Goal: Find contact information: Find contact information

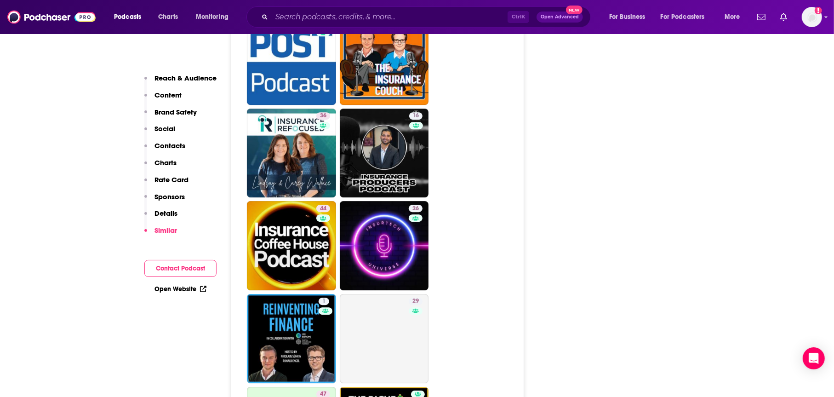
scroll to position [2300, 0]
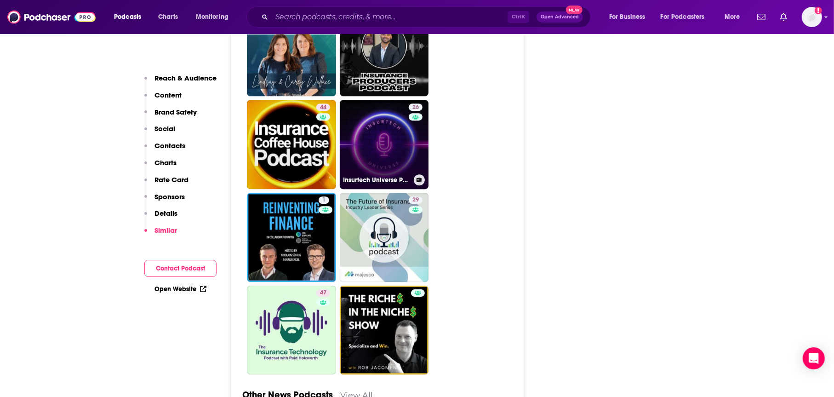
click at [402, 132] on link "26 Insurtech Universe Podcast" at bounding box center [384, 144] width 89 height 89
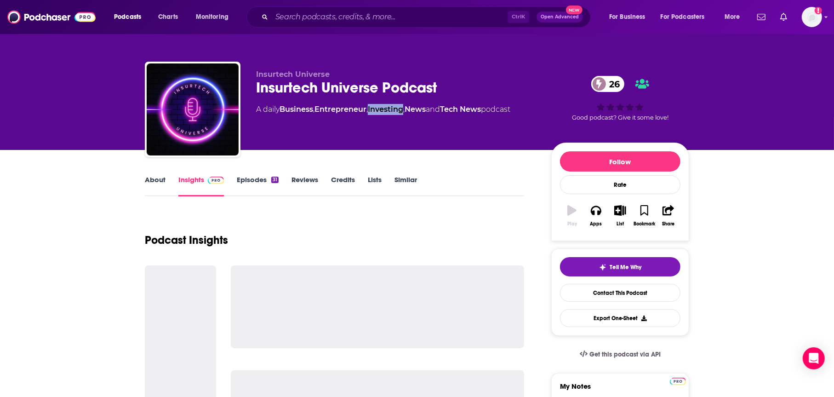
click at [402, 132] on div "Insurtech Universe Insurtech Universe Podcast 26 A daily Business , Entrepreneu…" at bounding box center [396, 107] width 281 height 74
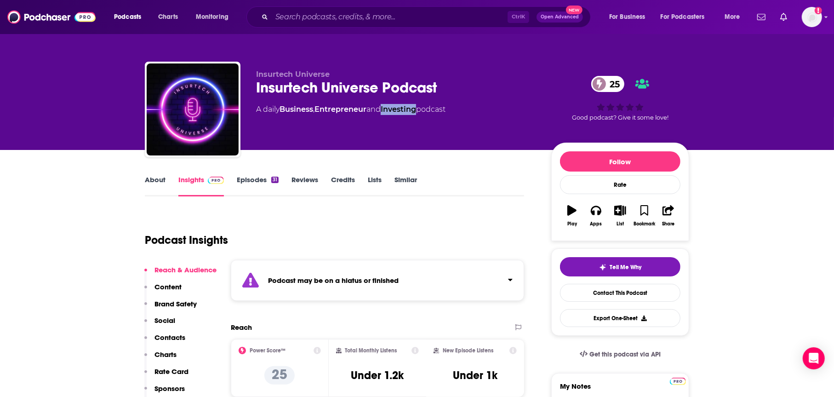
type input "https://www.podchaser.com/podcasts/building-tomorrows-insurer-4054422"
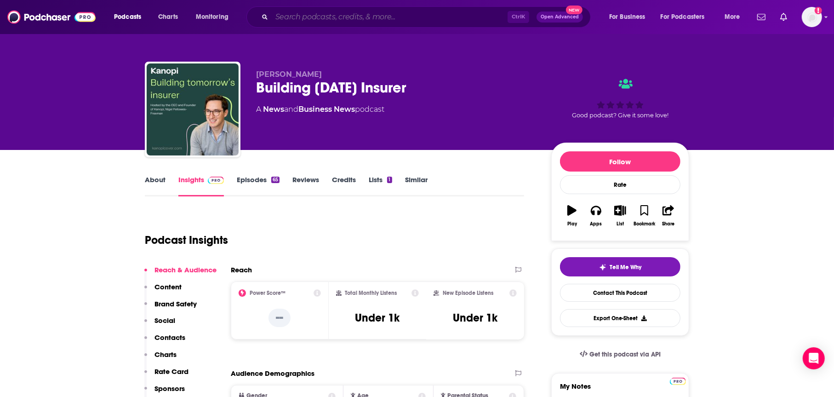
click at [315, 19] on input "Search podcasts, credits, & more..." at bounding box center [390, 17] width 236 height 15
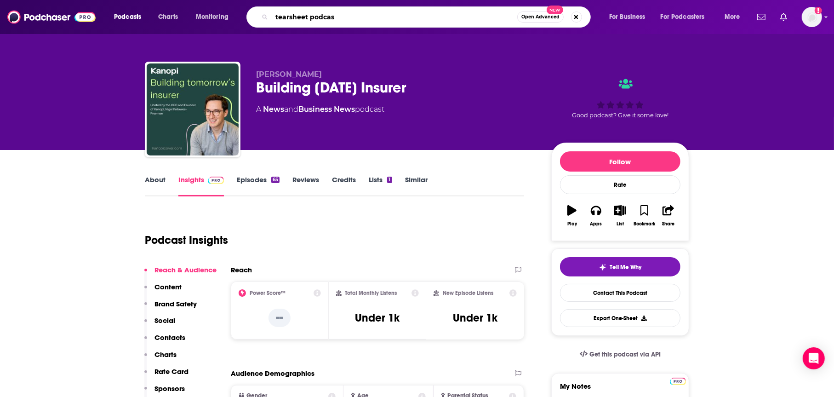
type input "tearsheet podcast"
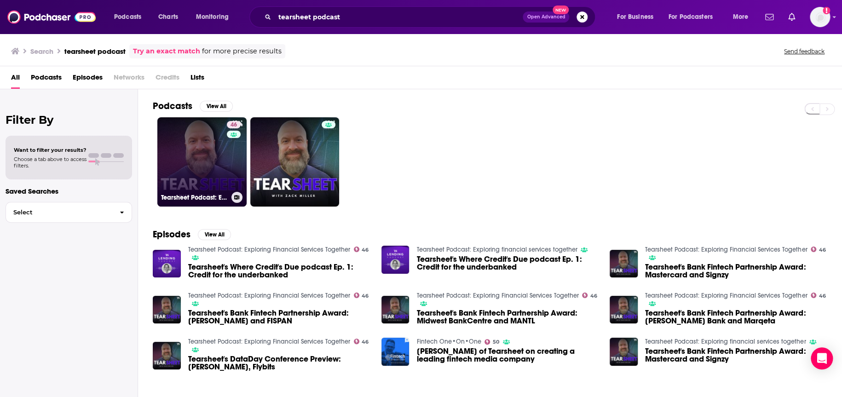
click at [246, 182] on link "46 Tearsheet Podcast: Exploring Financial Services Together" at bounding box center [201, 161] width 89 height 89
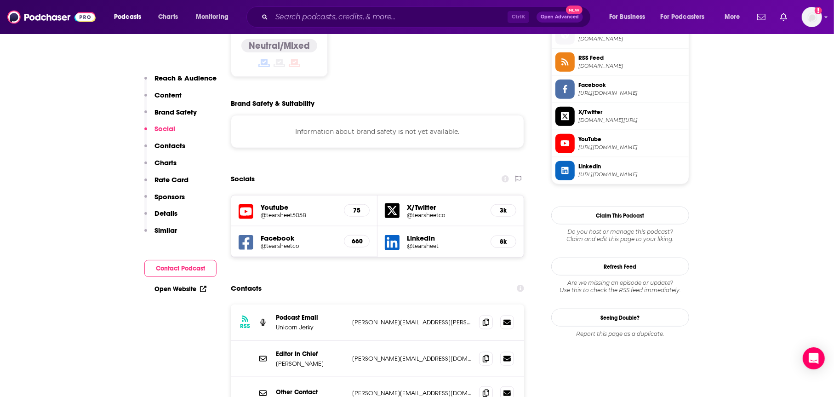
scroll to position [782, 0]
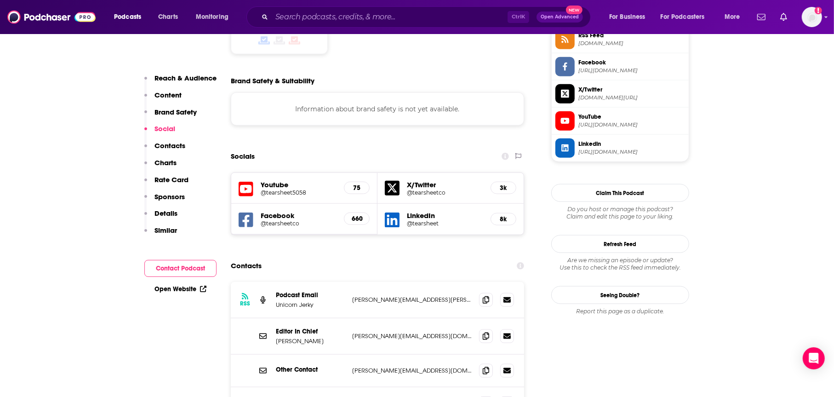
click at [522, 262] on icon at bounding box center [520, 265] width 7 height 7
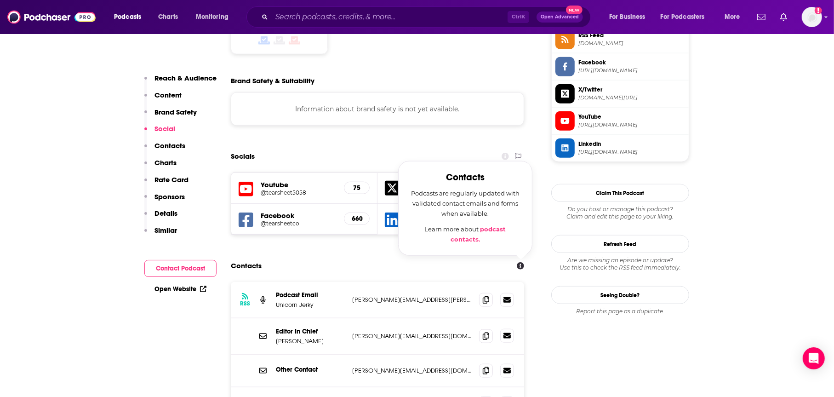
click at [508, 333] on icon at bounding box center [507, 336] width 7 height 6
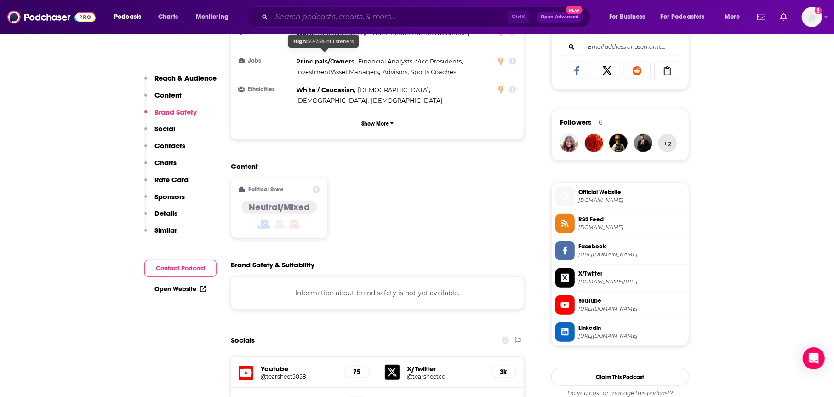
click at [330, 15] on input "Search podcasts, credits, & more..." at bounding box center [390, 17] width 236 height 15
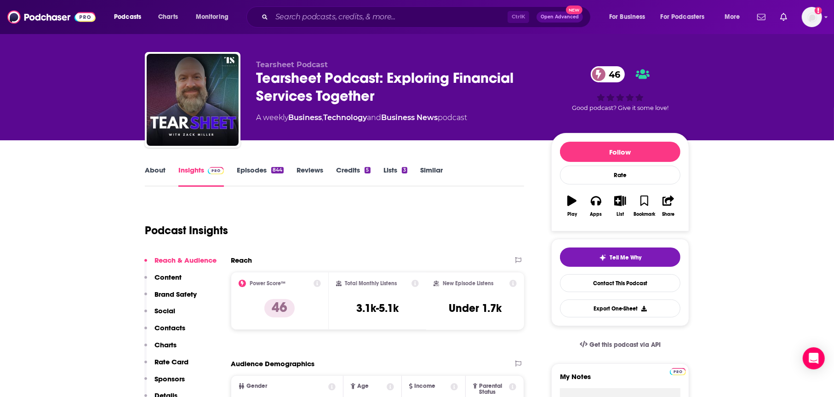
scroll to position [0, 0]
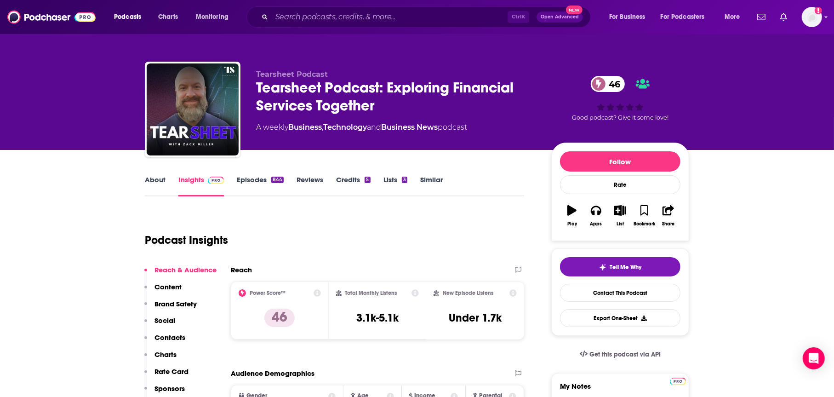
click at [428, 187] on link "Similar" at bounding box center [431, 185] width 23 height 21
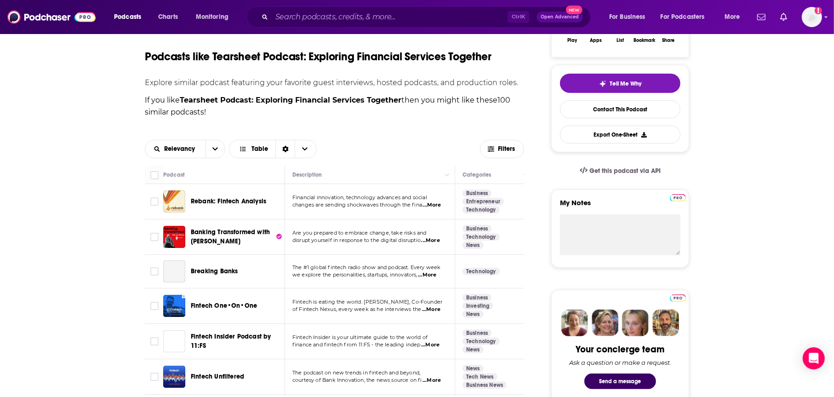
scroll to position [230, 0]
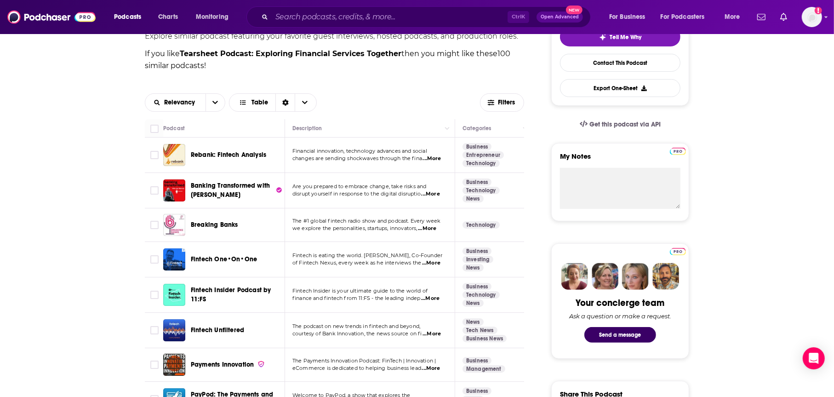
click at [437, 156] on span "...More" at bounding box center [432, 158] width 18 height 7
click at [419, 100] on div "Relevancy Table" at bounding box center [312, 102] width 335 height 18
click at [208, 156] on span "Rebank: Fintech Analysis" at bounding box center [228, 155] width 75 height 8
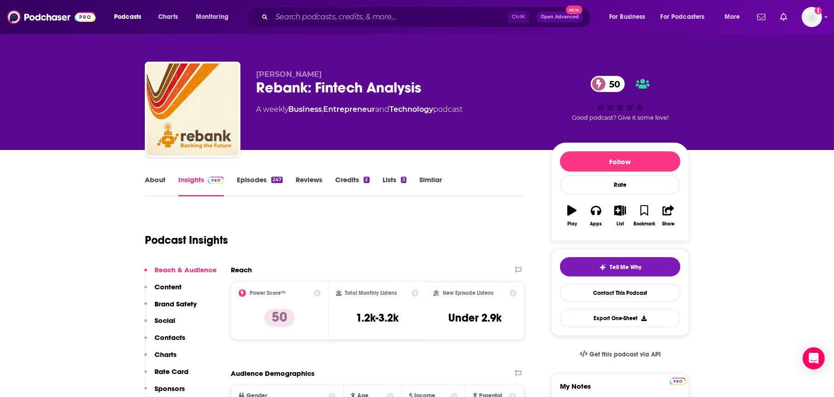
click at [154, 182] on link "About" at bounding box center [155, 185] width 21 height 21
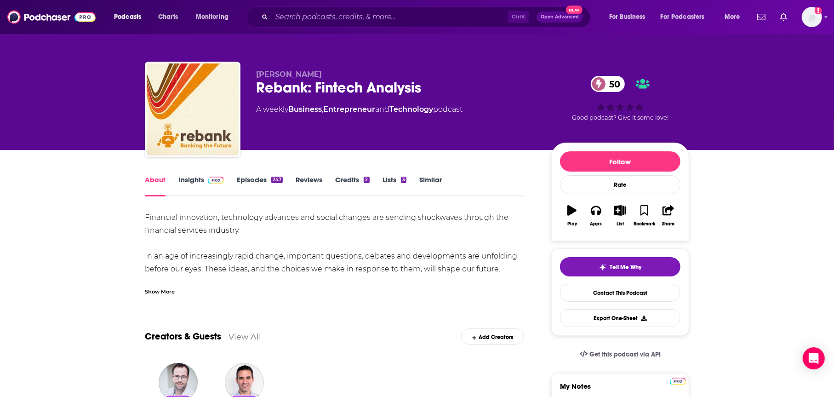
click at [161, 284] on div "Show More" at bounding box center [334, 288] width 379 height 16
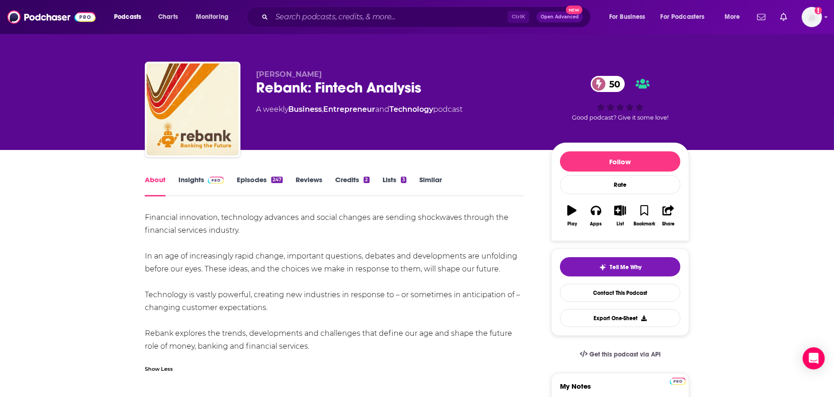
click at [162, 292] on div "Financial innovation, technology advances and social changes are sending shockw…" at bounding box center [334, 282] width 379 height 142
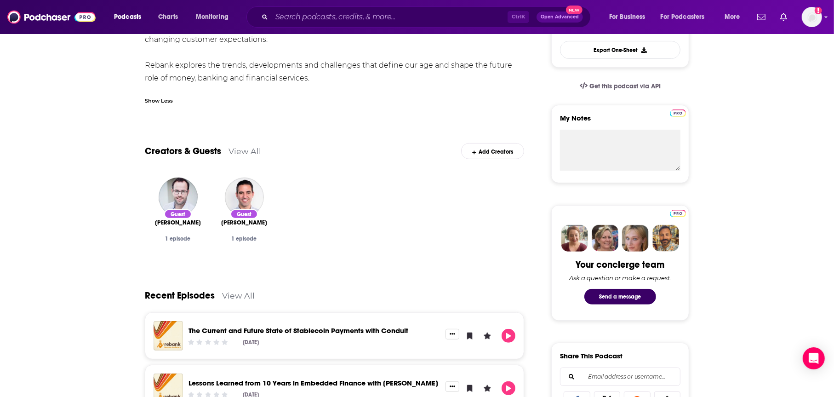
scroll to position [368, 0]
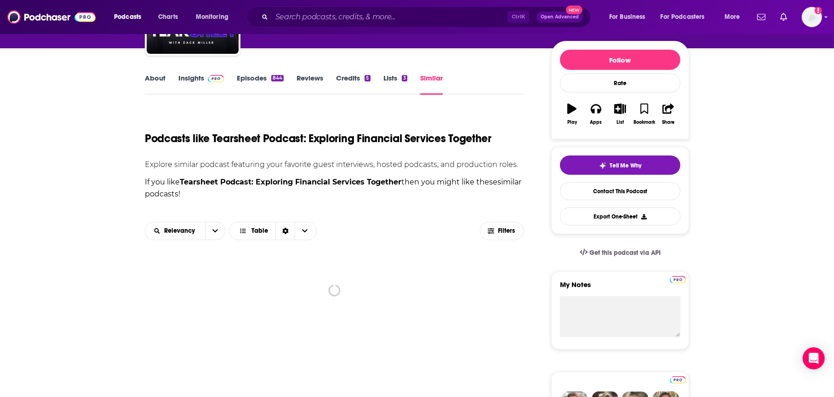
scroll to position [276, 0]
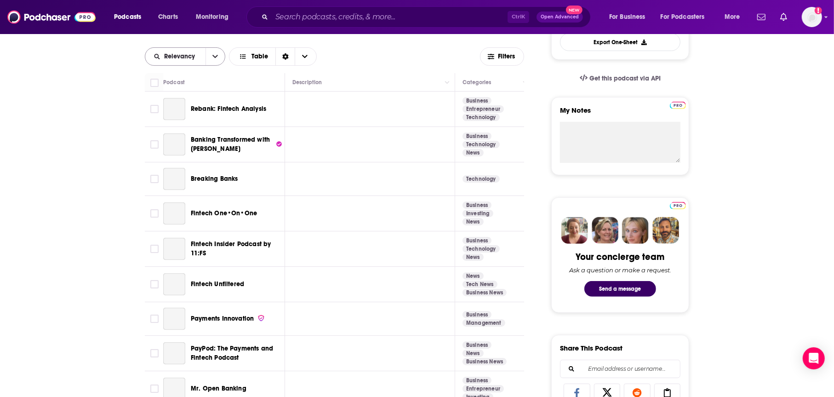
click at [218, 57] on button "open menu" at bounding box center [215, 56] width 19 height 17
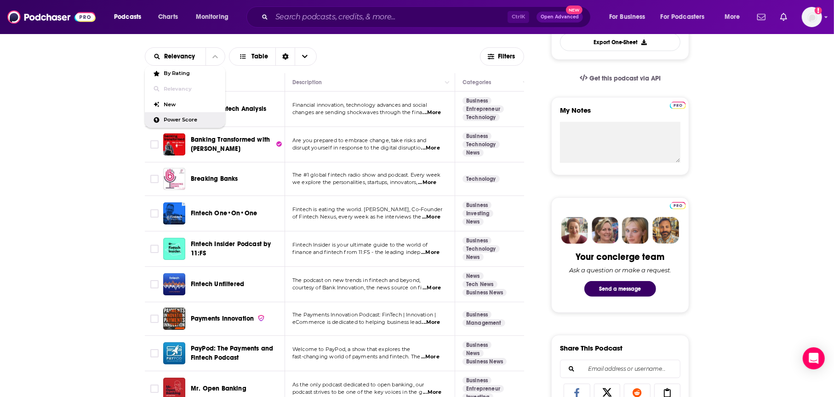
click at [181, 124] on div "Power Score" at bounding box center [185, 120] width 80 height 16
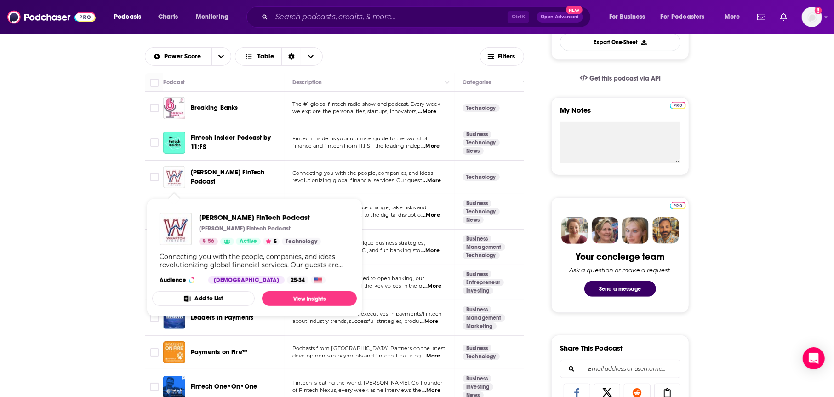
click at [182, 181] on img "Wharton FinTech Podcast" at bounding box center [174, 177] width 22 height 22
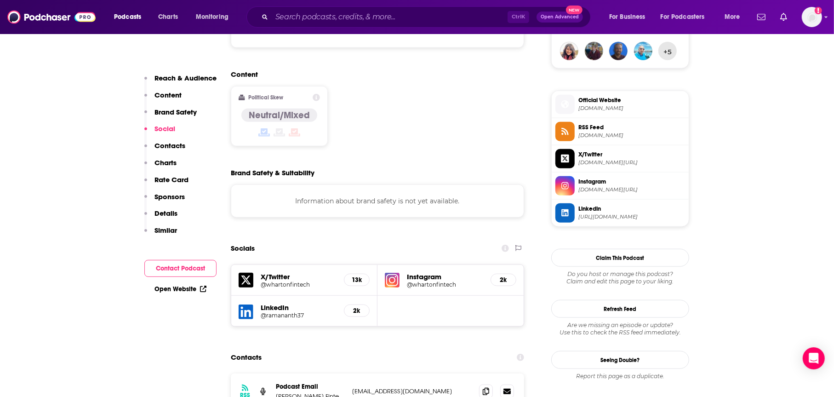
scroll to position [920, 0]
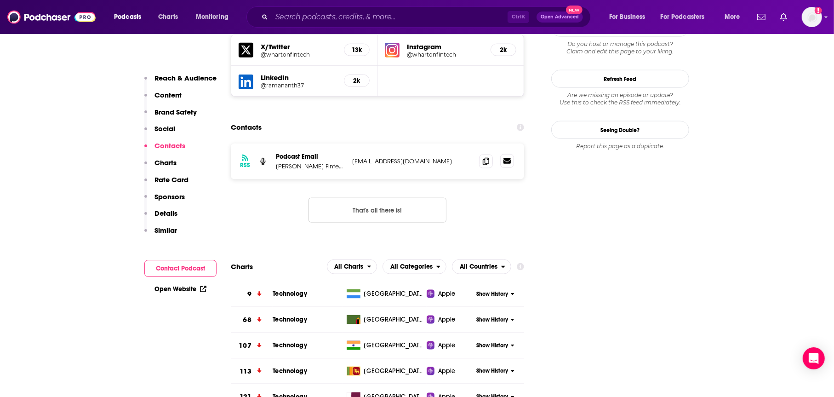
click at [512, 154] on link at bounding box center [507, 161] width 14 height 14
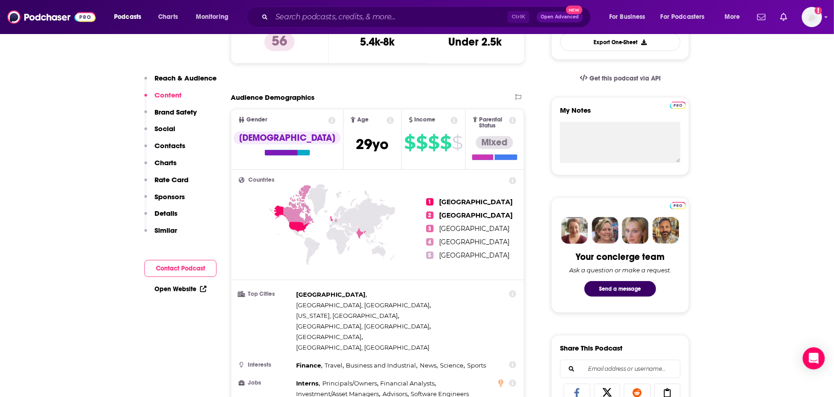
scroll to position [0, 0]
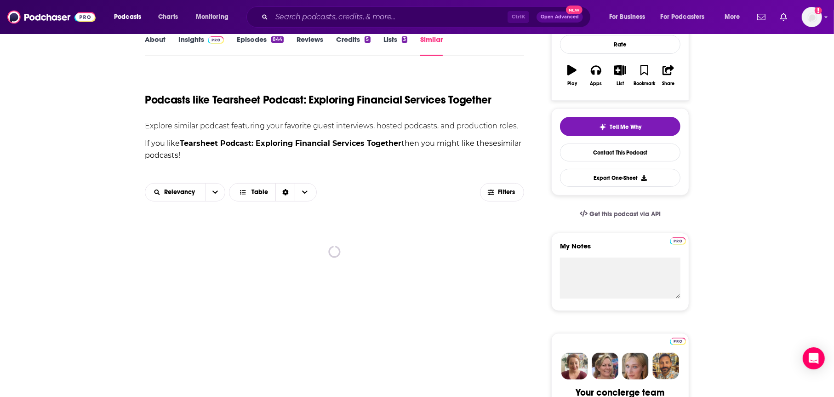
scroll to position [184, 0]
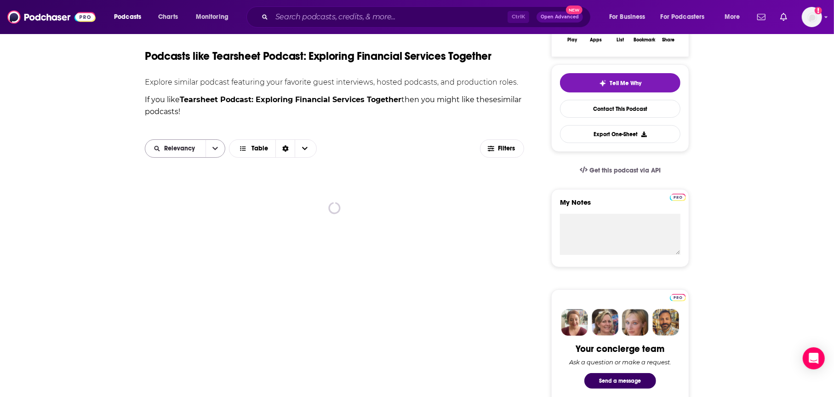
click at [217, 150] on icon "open menu" at bounding box center [216, 148] width 6 height 6
click at [196, 204] on div "Power Score" at bounding box center [185, 212] width 80 height 16
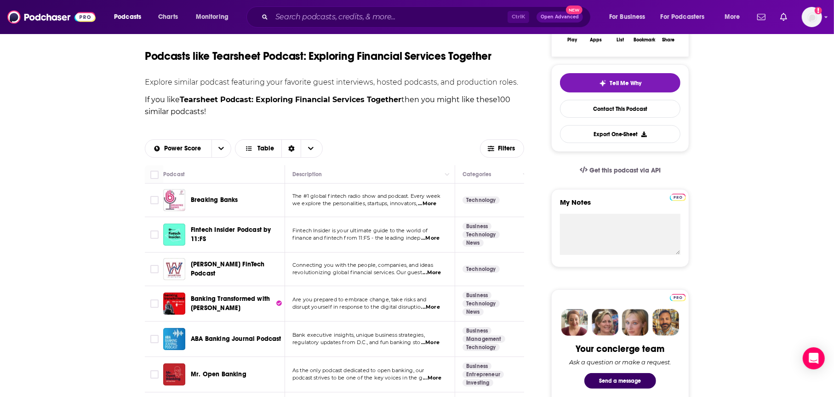
click at [437, 304] on span "...More" at bounding box center [431, 307] width 18 height 7
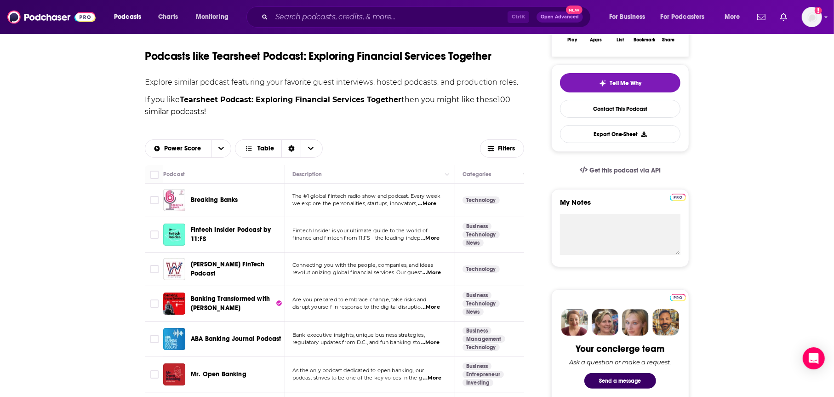
drag, startPoint x: 187, startPoint y: 301, endPoint x: 65, endPoint y: 303, distance: 121.5
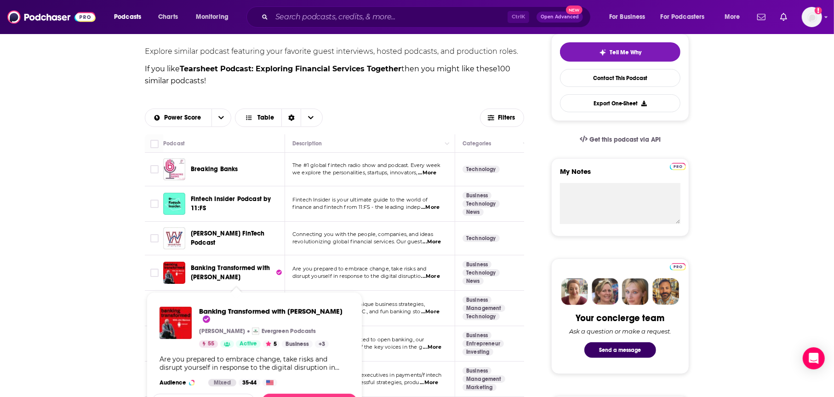
scroll to position [230, 0]
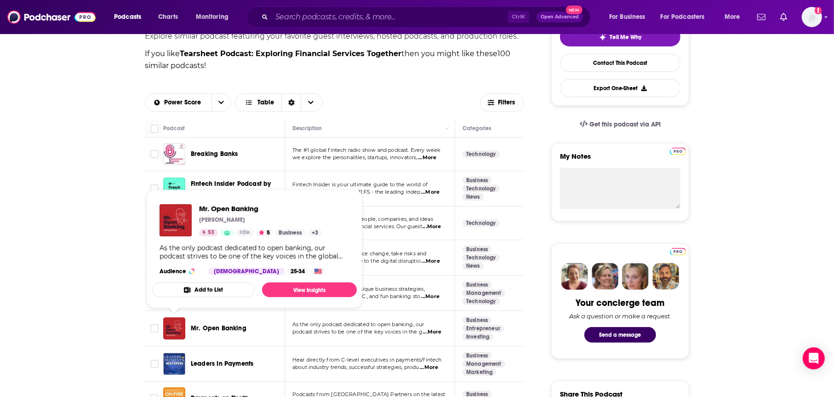
click at [312, 254] on div "As the only podcast dedicated to open banking, our podcast strives to be one of…" at bounding box center [255, 252] width 190 height 17
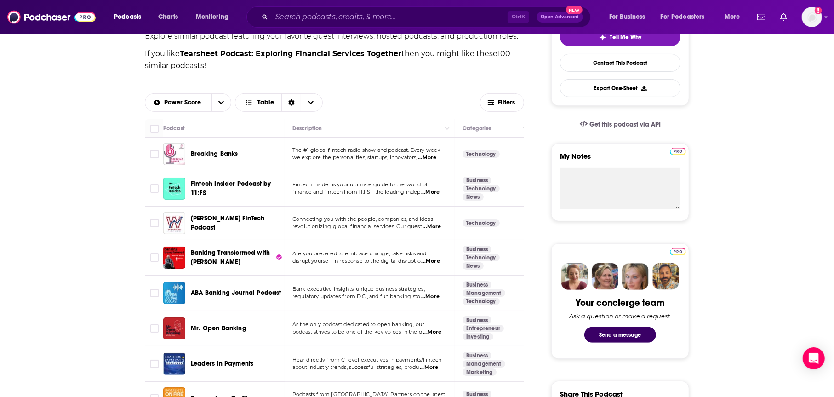
click at [438, 332] on span "...More" at bounding box center [432, 331] width 18 height 7
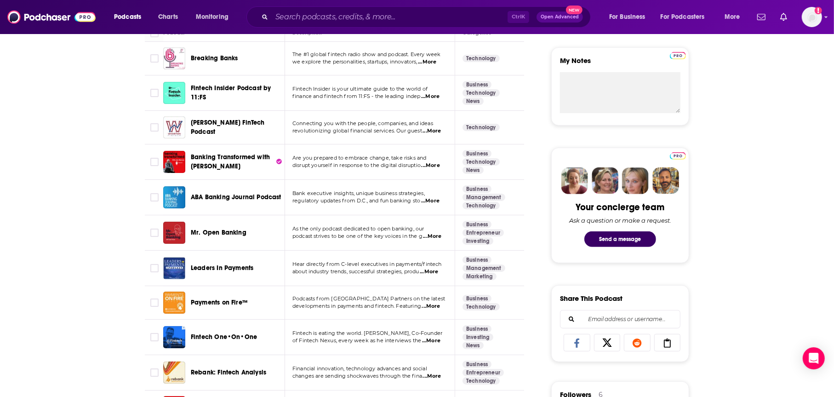
scroll to position [368, 0]
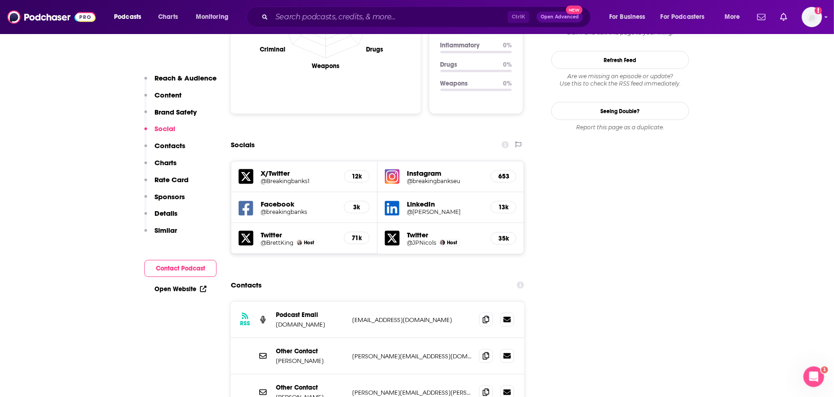
click at [505, 313] on link at bounding box center [507, 320] width 14 height 14
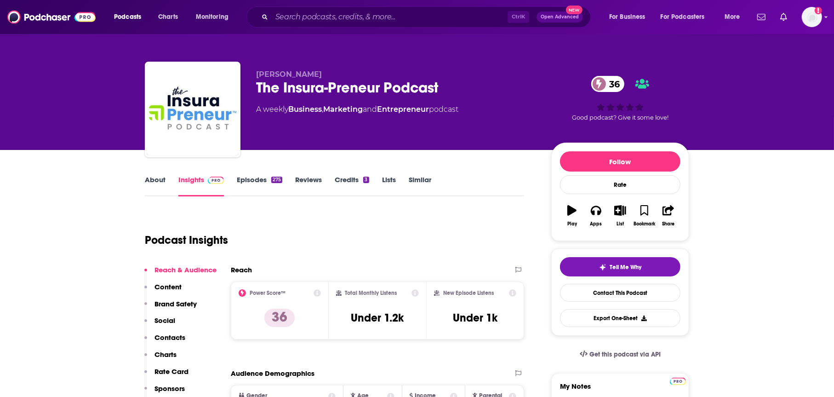
click at [384, 92] on div "The Insura-Preneur Podcast 36" at bounding box center [396, 88] width 281 height 18
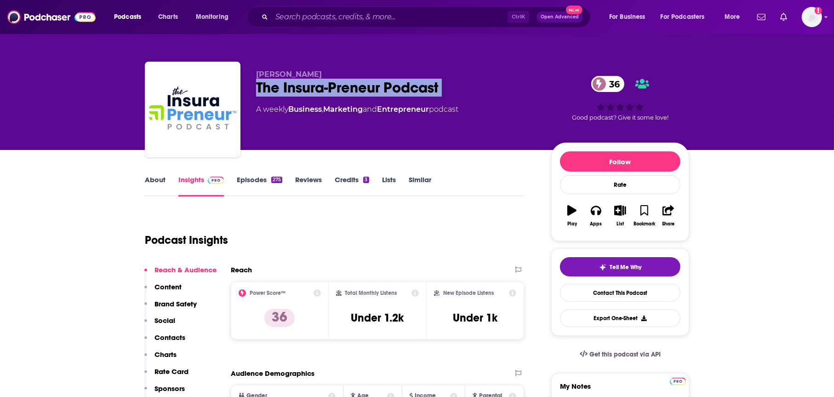
click at [384, 92] on div "The Insura-Preneur Podcast 36" at bounding box center [396, 88] width 281 height 18
copy div "The Insura-Preneur Podcast 36"
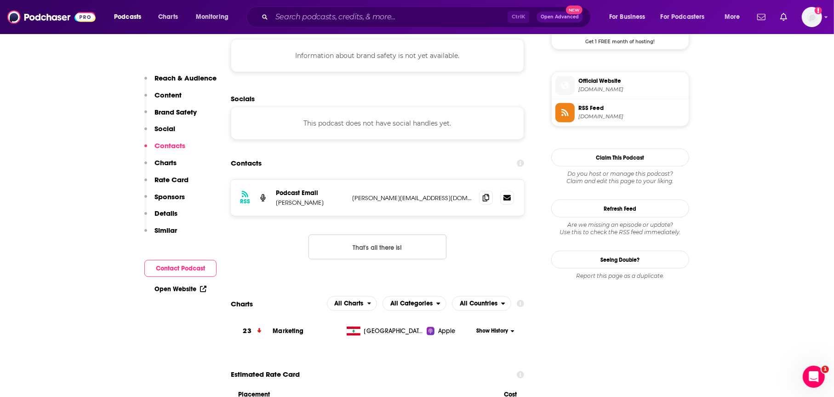
scroll to position [874, 0]
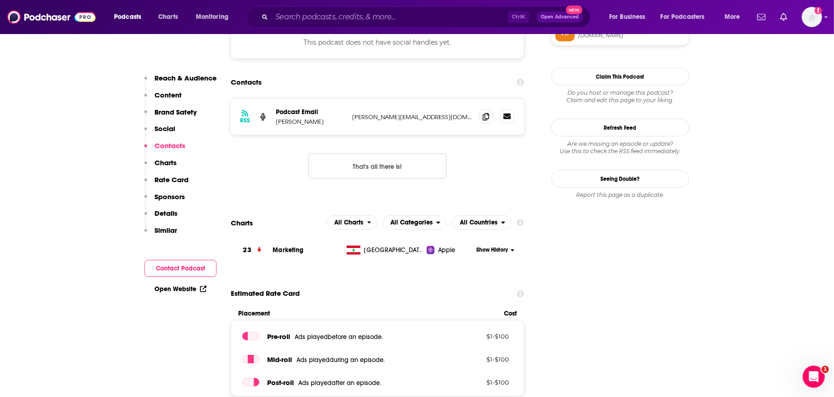
click at [505, 109] on link at bounding box center [507, 116] width 14 height 14
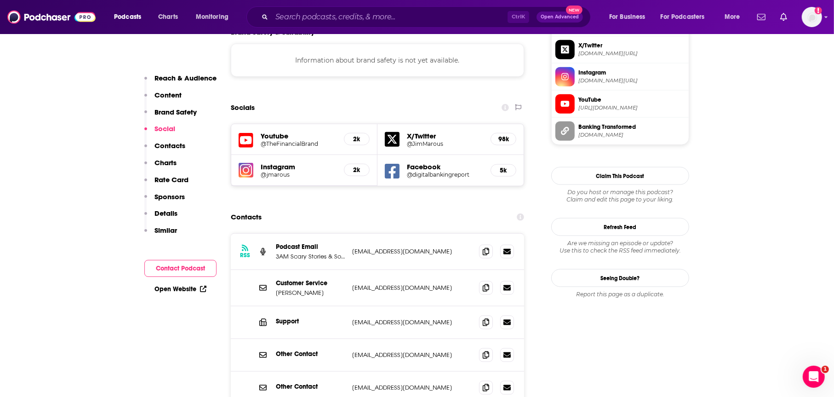
scroll to position [828, 0]
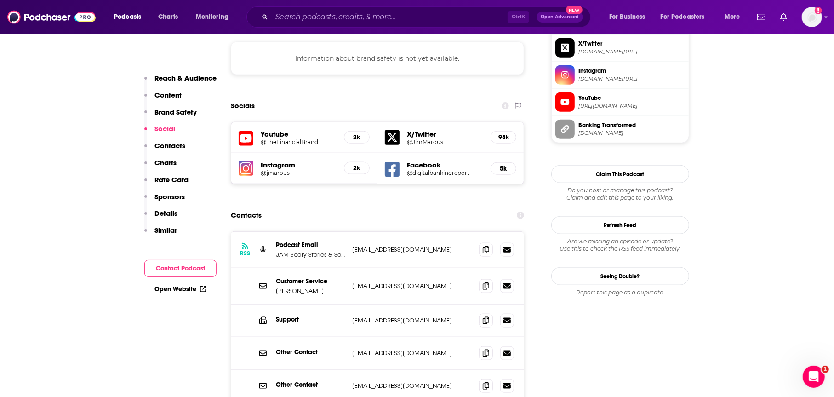
click at [311, 251] on p "3AM Scary Stories & Sound Talent Media" at bounding box center [310, 255] width 69 height 8
click at [336, 251] on p "3AM Scary Stories & Sound Talent Media" at bounding box center [310, 255] width 69 height 8
click at [335, 251] on p "3AM Scary Stories & Sound Talent Media" at bounding box center [310, 255] width 69 height 8
click at [510, 242] on link at bounding box center [507, 249] width 14 height 14
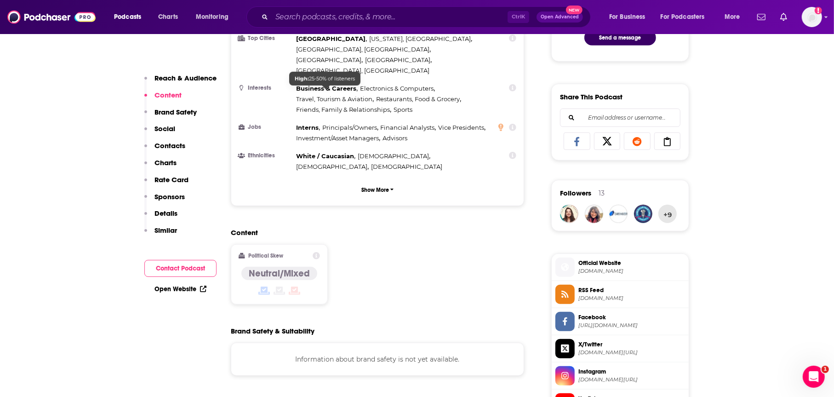
scroll to position [598, 0]
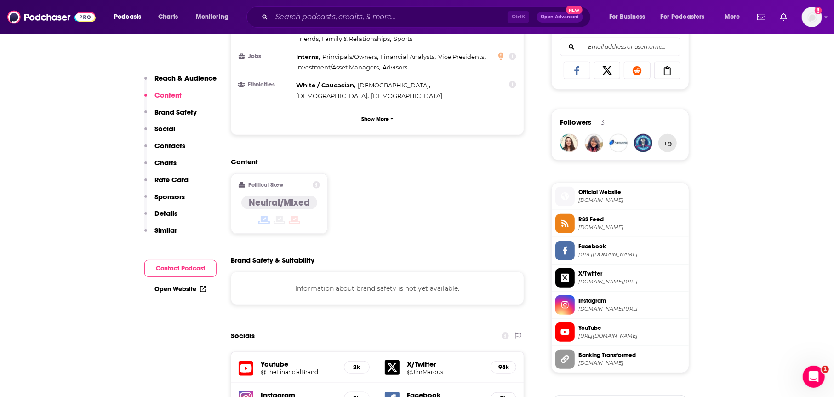
click at [193, 258] on div "Reach & Audience Content Brand Safety Social Contacts Charts Rate Card Sponsors…" at bounding box center [180, 186] width 72 height 224
click at [193, 264] on button "Contact Podcast" at bounding box center [180, 268] width 72 height 17
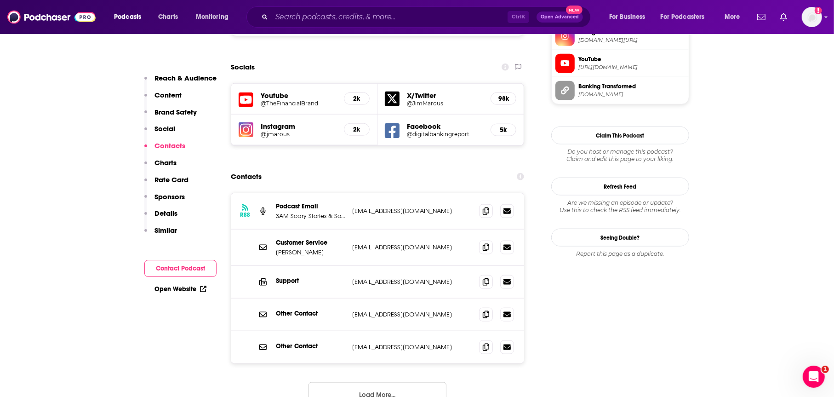
scroll to position [876, 0]
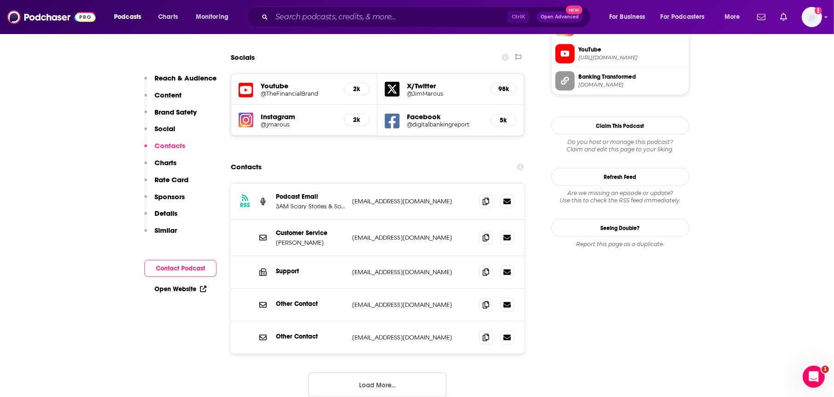
click at [396, 373] on button "Load More..." at bounding box center [378, 385] width 138 height 25
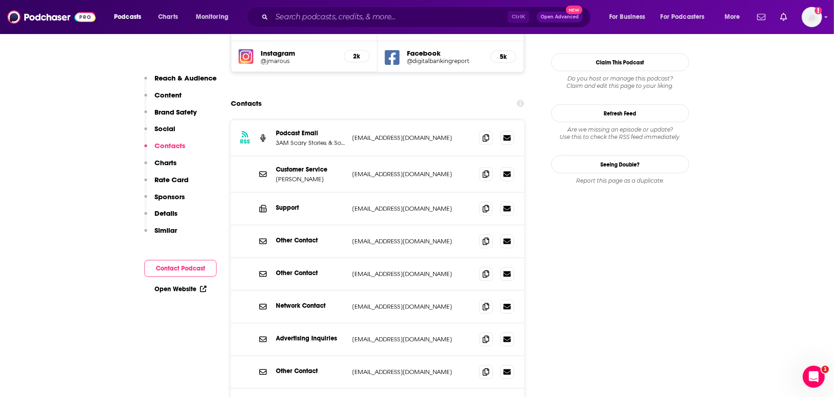
scroll to position [1014, 0]
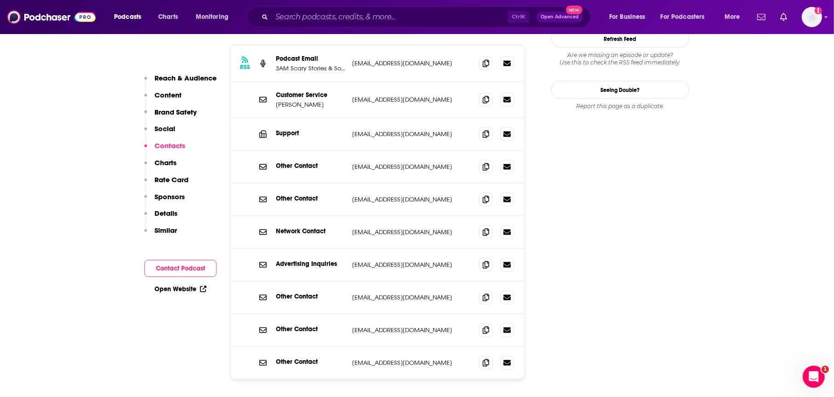
click at [194, 293] on div "Open Website" at bounding box center [180, 289] width 72 height 17
click at [181, 285] on link "Open Website" at bounding box center [181, 289] width 52 height 8
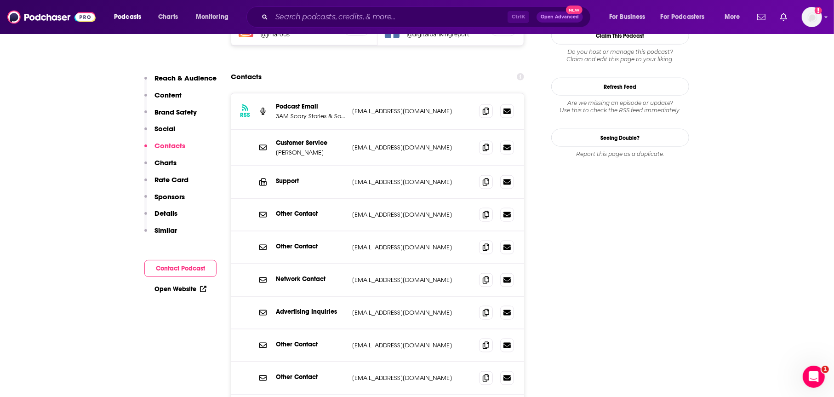
scroll to position [922, 0]
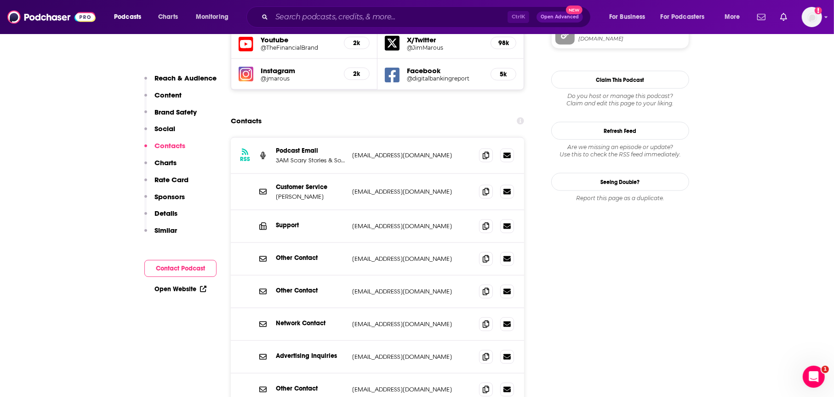
click at [290, 287] on p "Other Contact" at bounding box center [310, 291] width 69 height 8
drag, startPoint x: 443, startPoint y: 258, endPoint x: 350, endPoint y: 259, distance: 92.5
click at [350, 276] on div "Other Contact hello@thefinancialbrand.com hello@thefinancialbrand.com" at bounding box center [377, 292] width 293 height 33
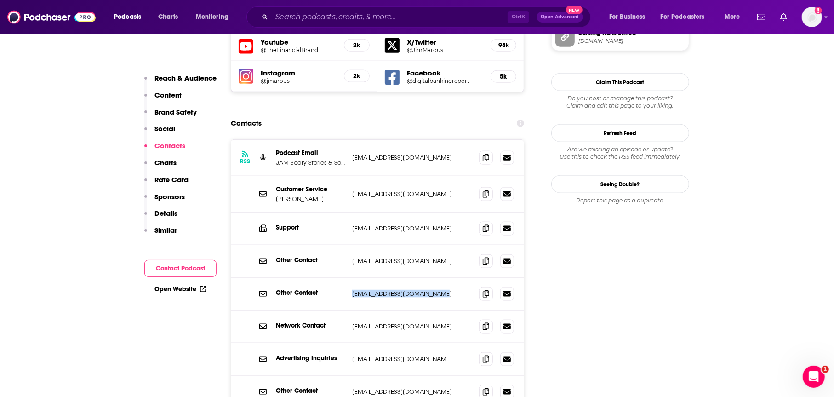
scroll to position [784, 0]
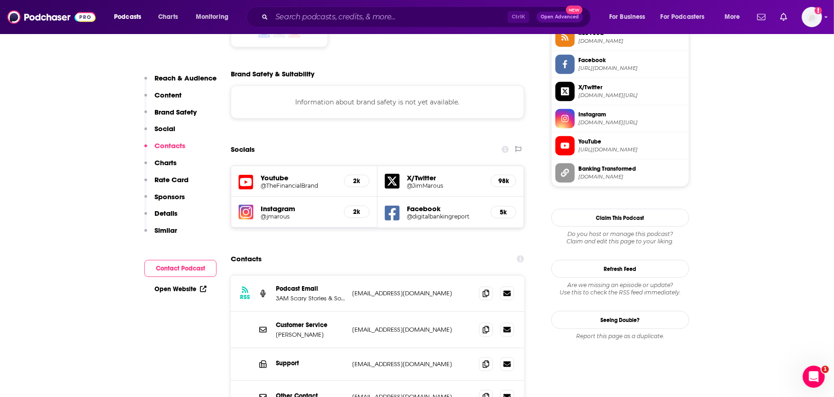
click at [393, 174] on icon at bounding box center [392, 181] width 15 height 15
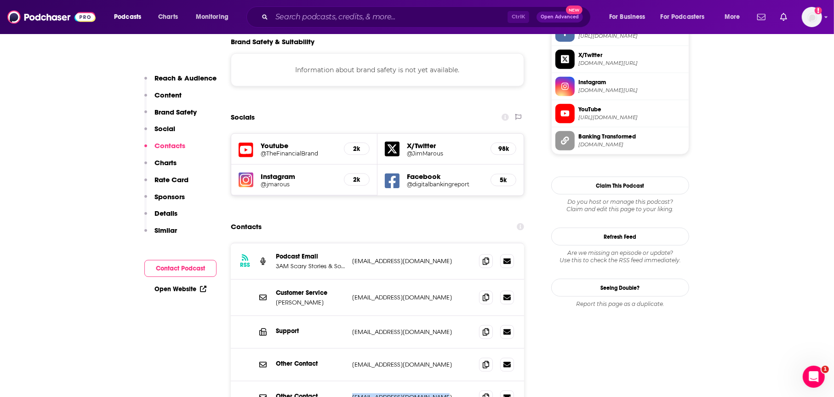
scroll to position [830, 0]
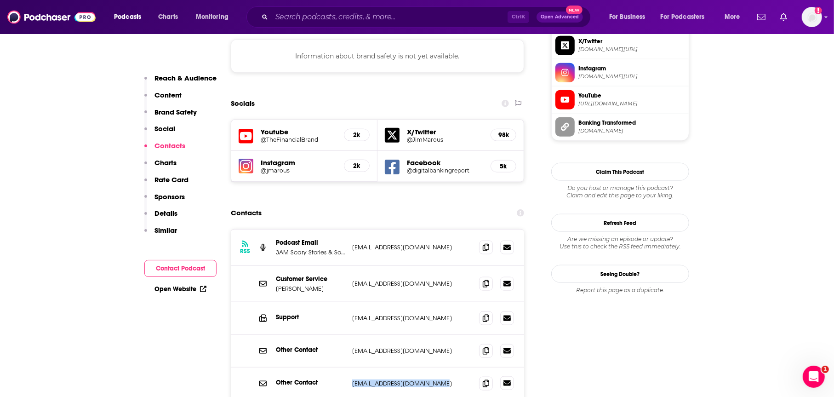
click at [507, 379] on icon at bounding box center [507, 382] width 7 height 7
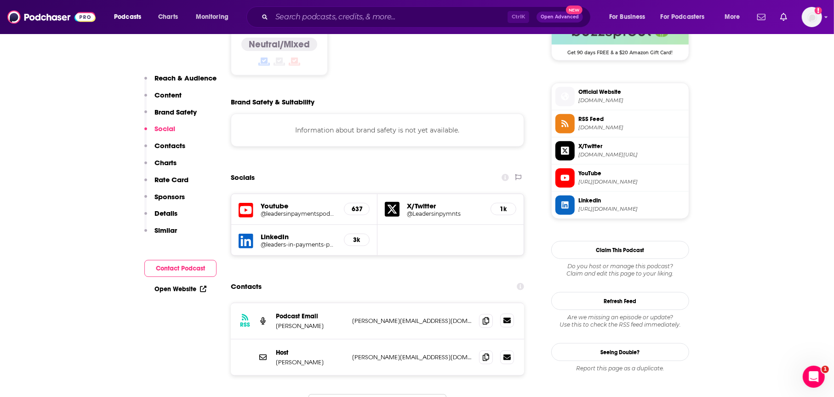
click at [503, 314] on link at bounding box center [507, 321] width 14 height 14
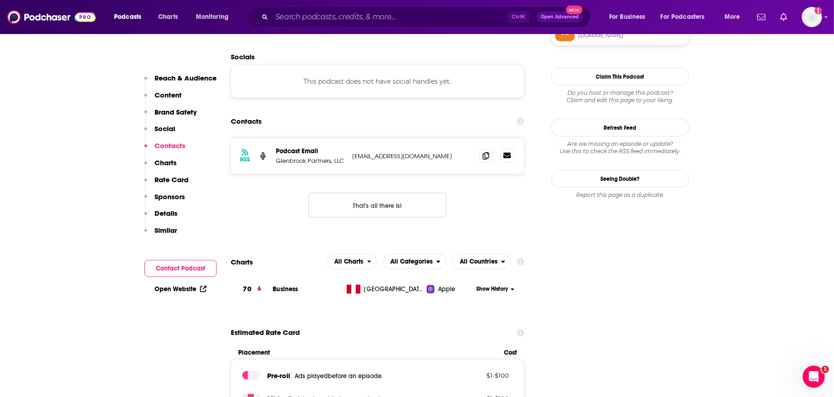
click at [509, 153] on icon at bounding box center [507, 156] width 7 height 6
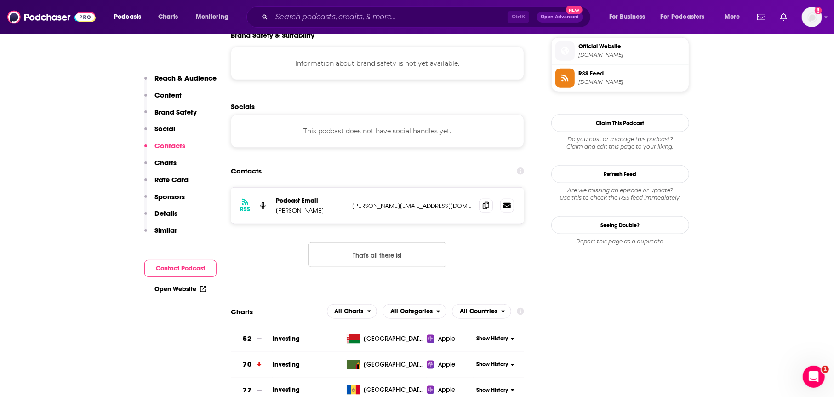
scroll to position [828, 0]
click at [512, 198] on link at bounding box center [507, 205] width 14 height 14
